Goal: Transaction & Acquisition: Purchase product/service

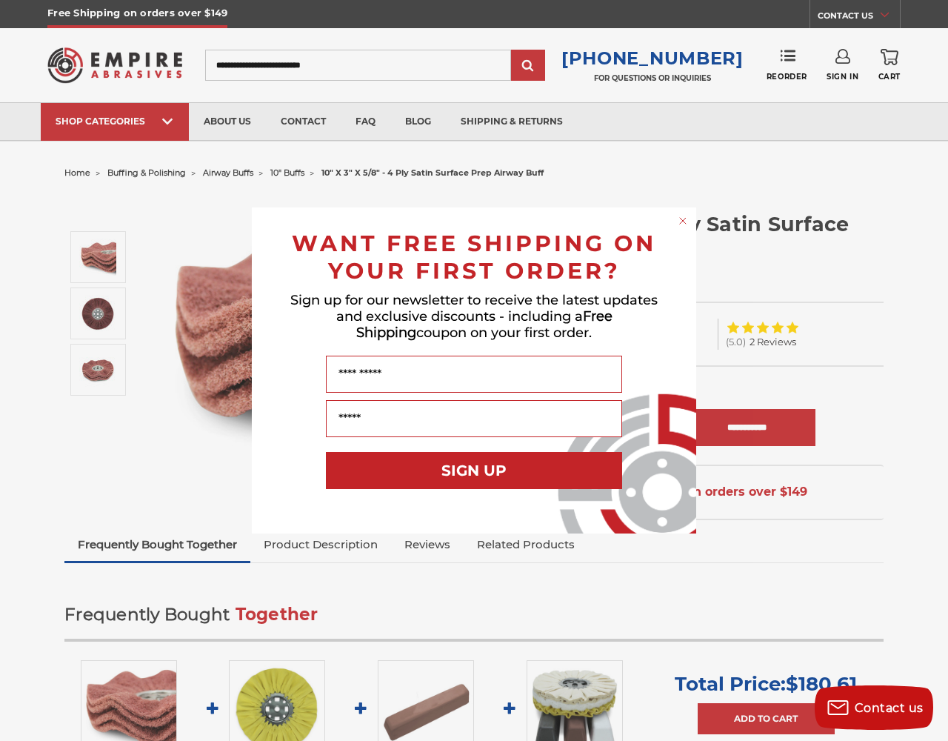
click at [683, 221] on icon "Close dialog" at bounding box center [683, 221] width 6 height 6
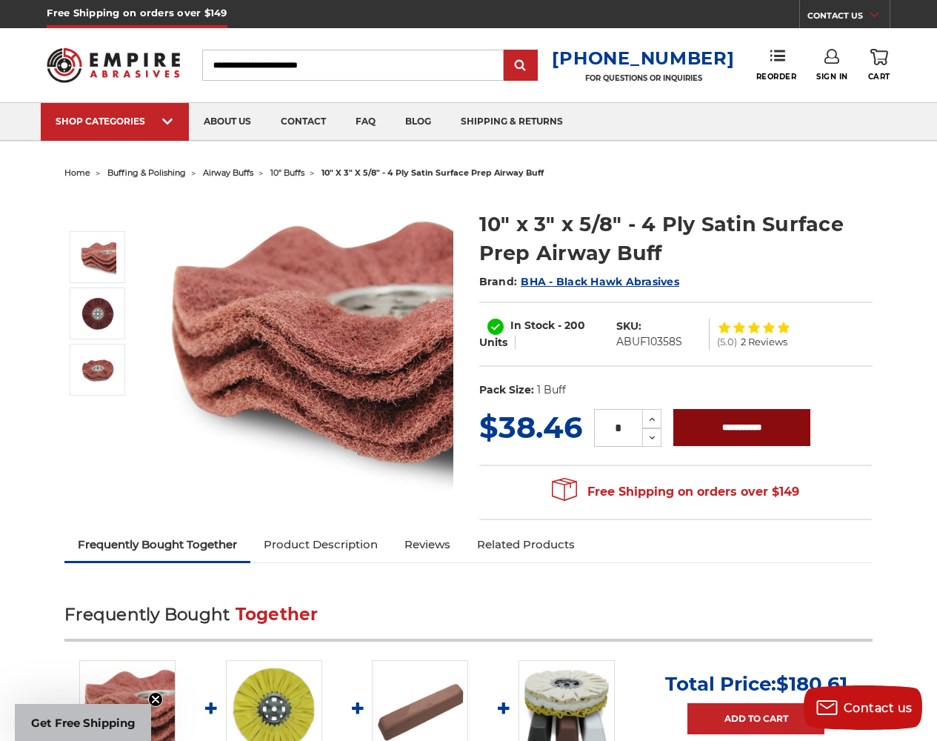
click at [742, 428] on input "**********" at bounding box center [741, 427] width 137 height 37
type input "**********"
click at [888, 47] on span "1" at bounding box center [889, 48] width 15 height 15
